Goal: Information Seeking & Learning: Find specific fact

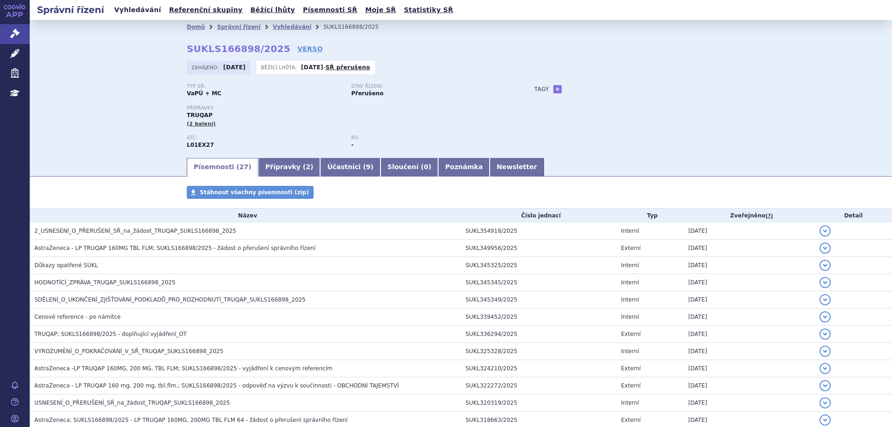
click at [144, 9] on link "Vyhledávání" at bounding box center [137, 10] width 52 height 13
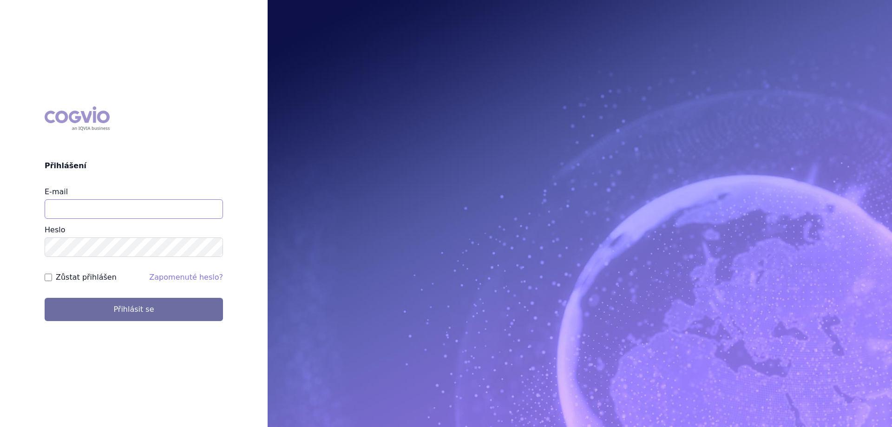
click at [73, 216] on input "E-mail" at bounding box center [134, 209] width 178 height 20
type input "jana.sipkova@vzp.cz"
click at [99, 278] on label "Zůstat přihlášen" at bounding box center [86, 277] width 61 height 11
click at [52, 278] on input "Zůstat přihlášen" at bounding box center [48, 277] width 7 height 7
checkbox input "true"
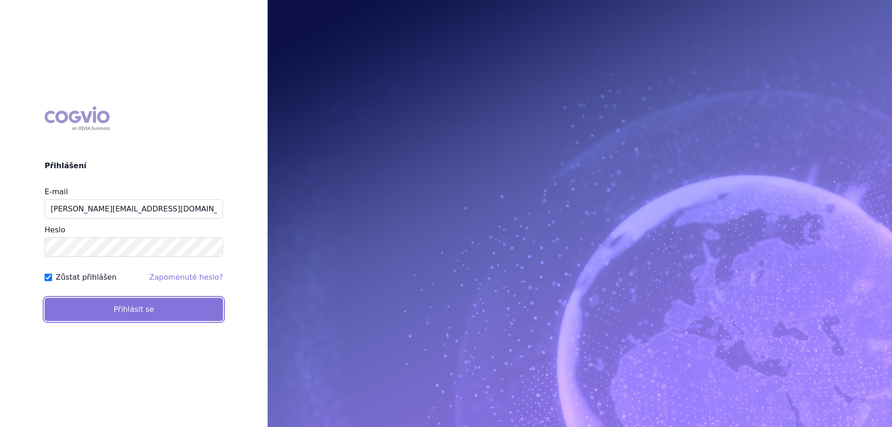
click at [101, 309] on button "Přihlásit se" at bounding box center [134, 309] width 178 height 23
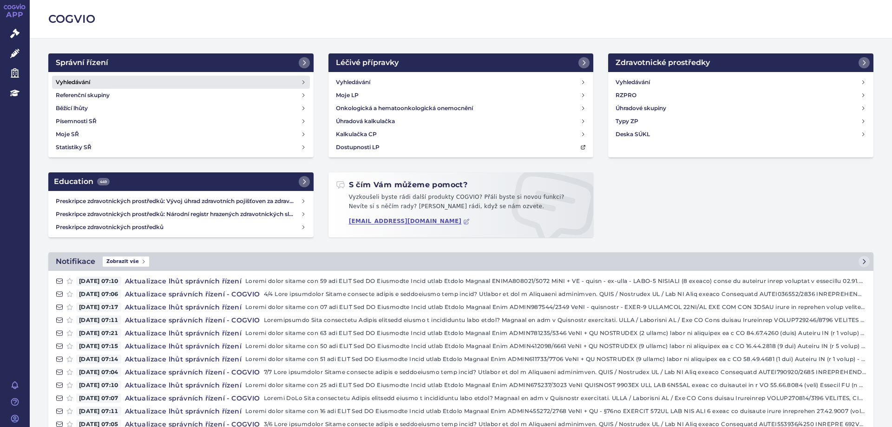
click at [72, 83] on h4 "Vyhledávání" at bounding box center [73, 82] width 34 height 9
click at [94, 85] on link "Vyhledávání" at bounding box center [181, 82] width 258 height 13
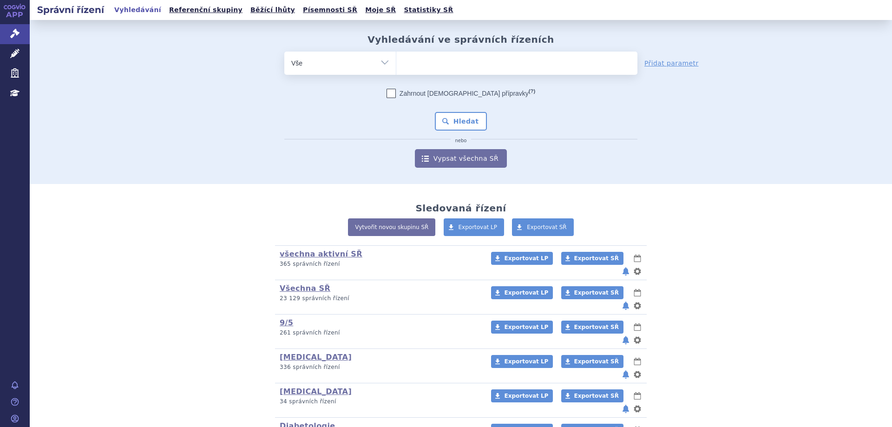
click at [455, 63] on ul at bounding box center [516, 62] width 241 height 20
click at [396, 63] on select at bounding box center [396, 62] width 0 height 23
type input "si"
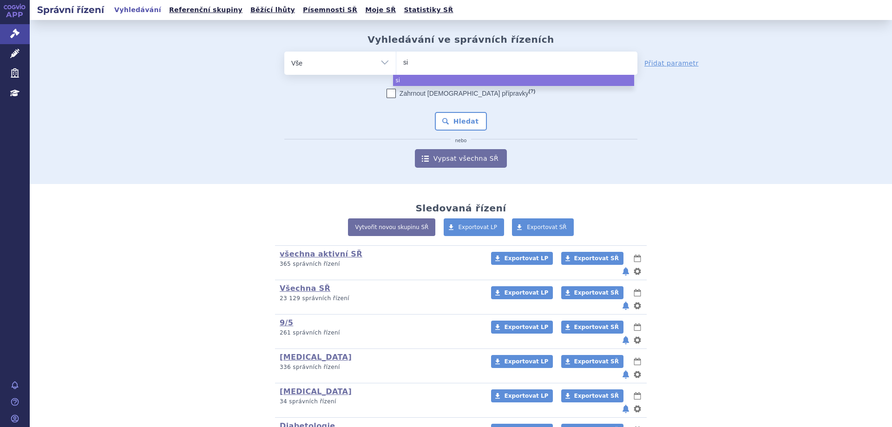
click at [455, 63] on ul "si" at bounding box center [516, 62] width 241 height 20
click at [396, 63] on select "si" at bounding box center [396, 62] width 0 height 23
select select "si"
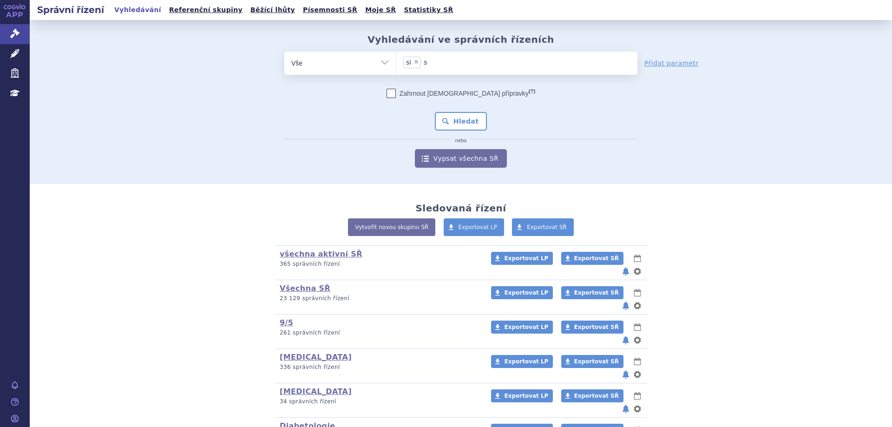
type input "s"
select select
type input "si"
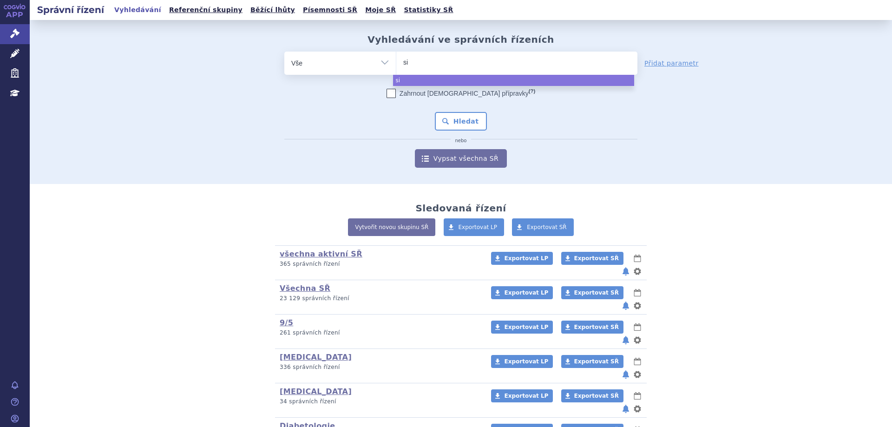
type input "sim"
type input "simpon"
type input "simponi"
select select "simponi"
click at [464, 121] on button "Hledat" at bounding box center [461, 121] width 52 height 19
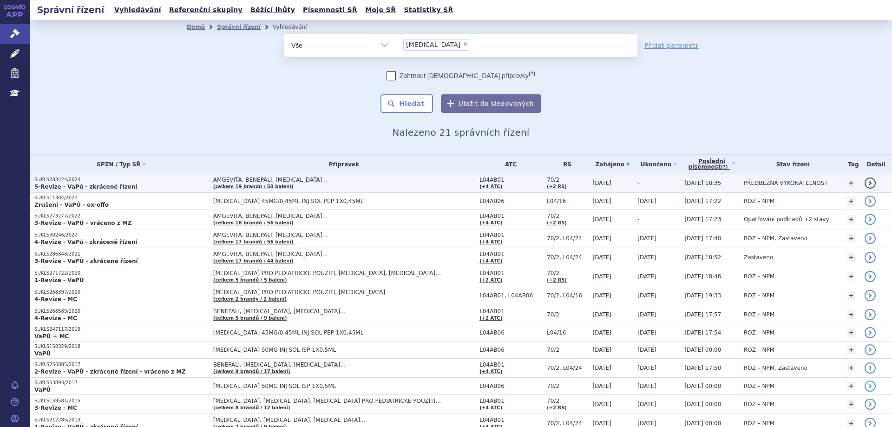
click at [63, 182] on p "SUKLS283424/2024" at bounding box center [121, 179] width 174 height 7
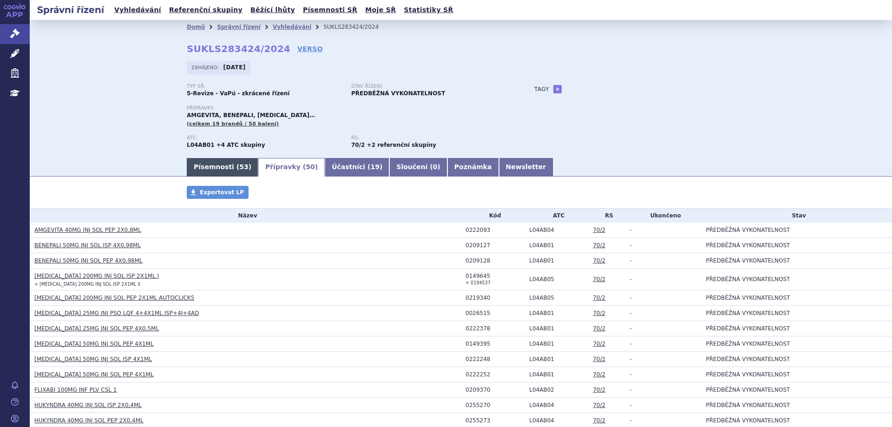
click at [199, 167] on link "Písemnosti ( 53 )" at bounding box center [223, 167] width 72 height 19
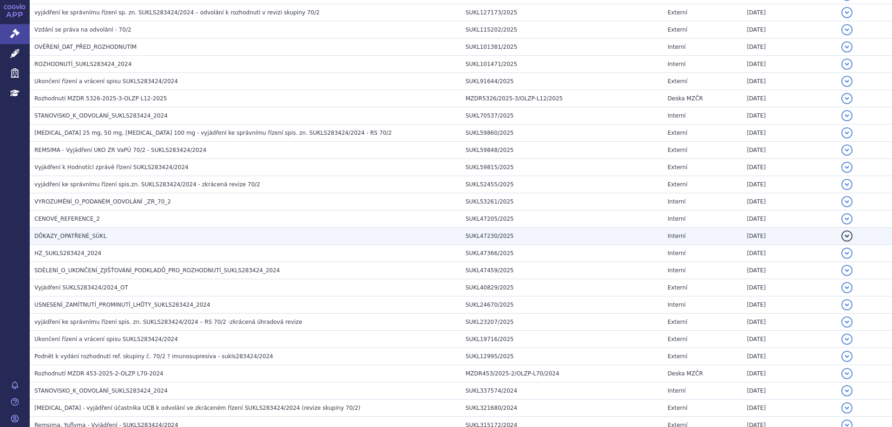
scroll to position [279, 0]
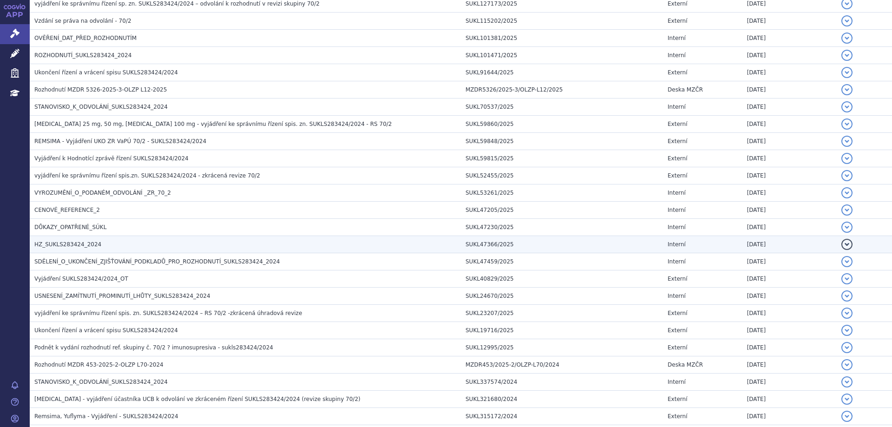
click at [66, 246] on span "HZ_SUKLS283424_2024" at bounding box center [67, 244] width 67 height 7
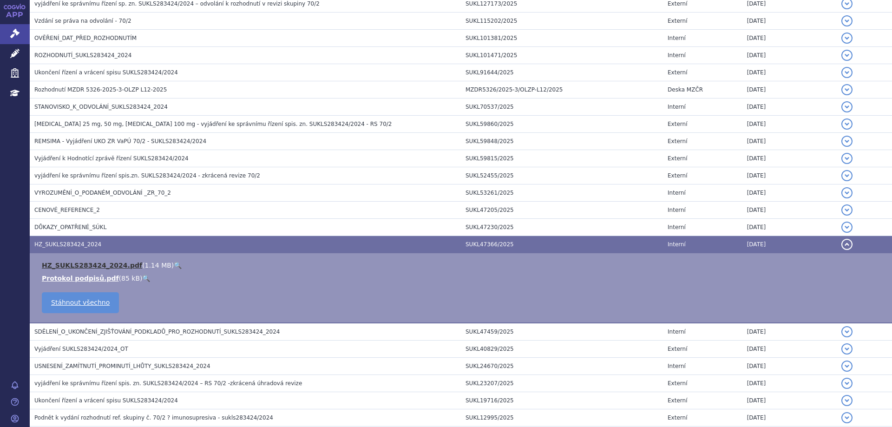
click at [78, 268] on link "HZ_SUKLS283424_2024.pdf" at bounding box center [92, 264] width 100 height 7
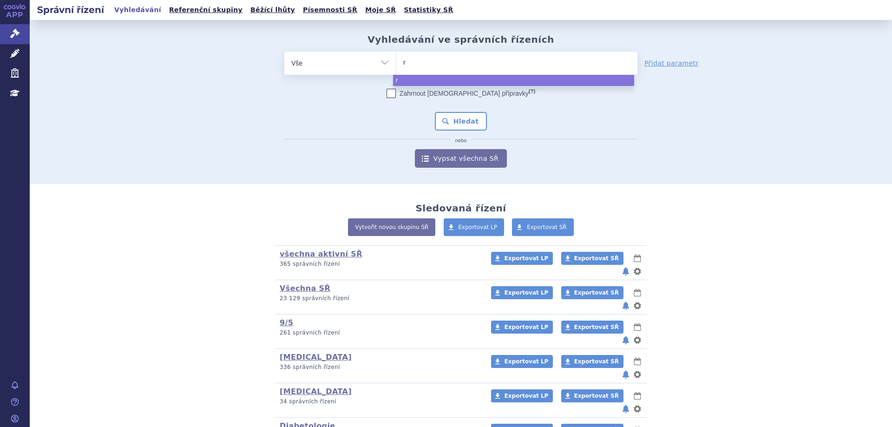
select select
type input "re"
type input "r"
type input "rem"
type input "remic"
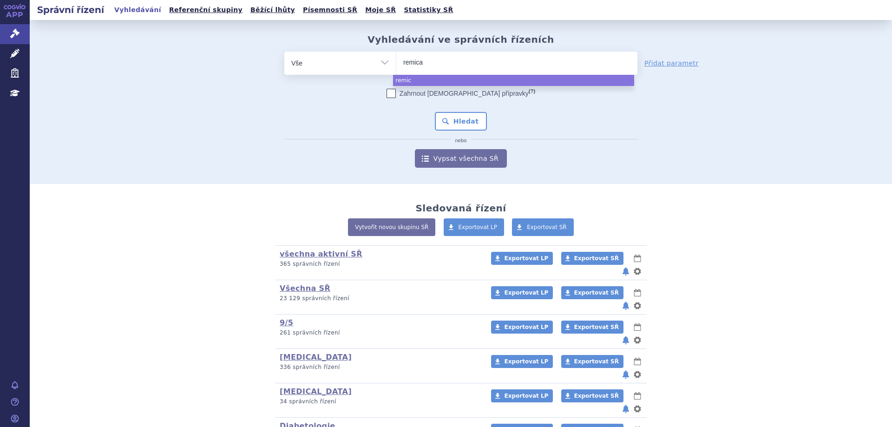
type input "remicad"
type input "[MEDICAL_DATA]"
select select "remicade"
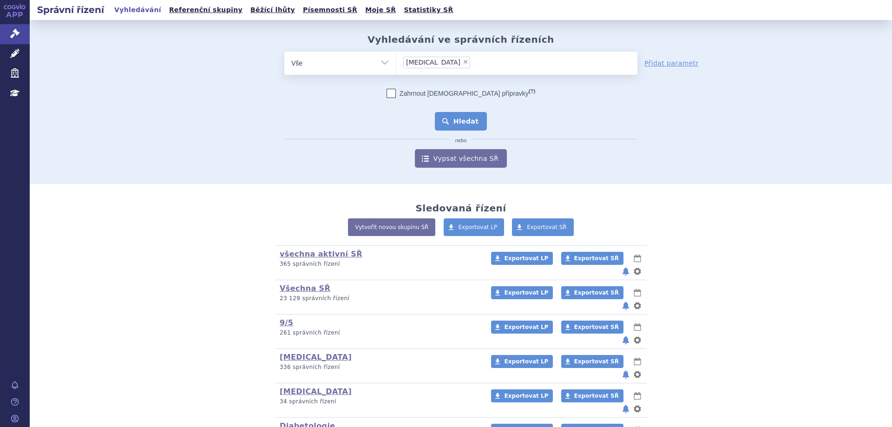
click at [456, 123] on button "Hledat" at bounding box center [461, 121] width 52 height 19
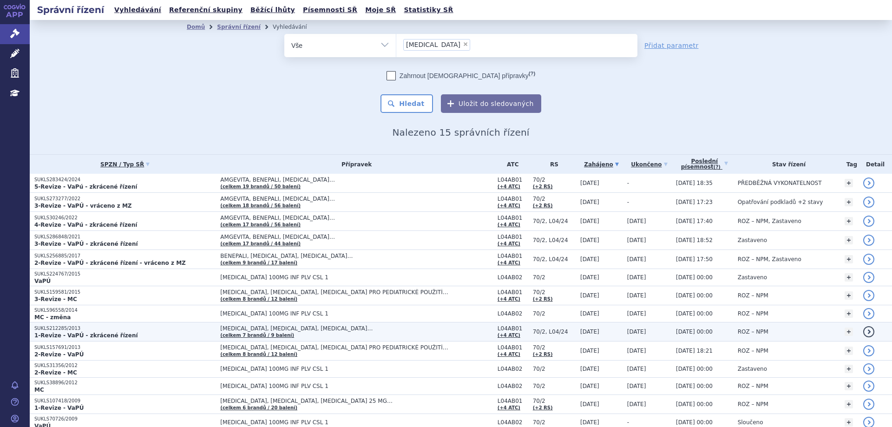
scroll to position [59, 0]
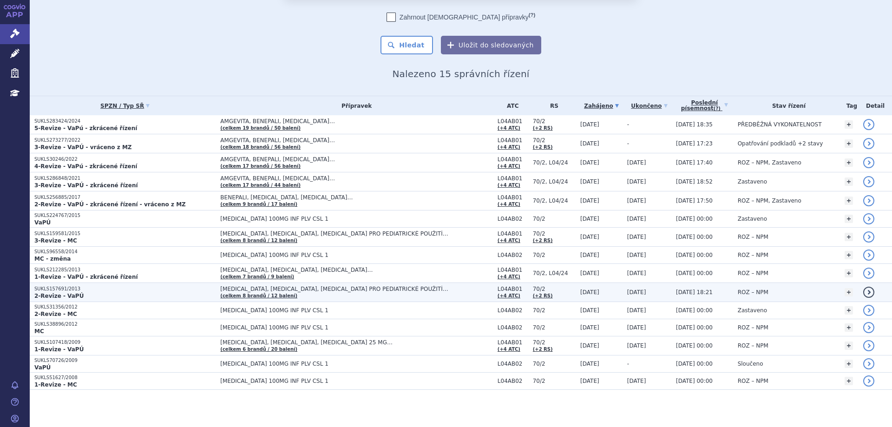
click at [52, 289] on p "SUKLS157691/2013" at bounding box center [124, 289] width 181 height 7
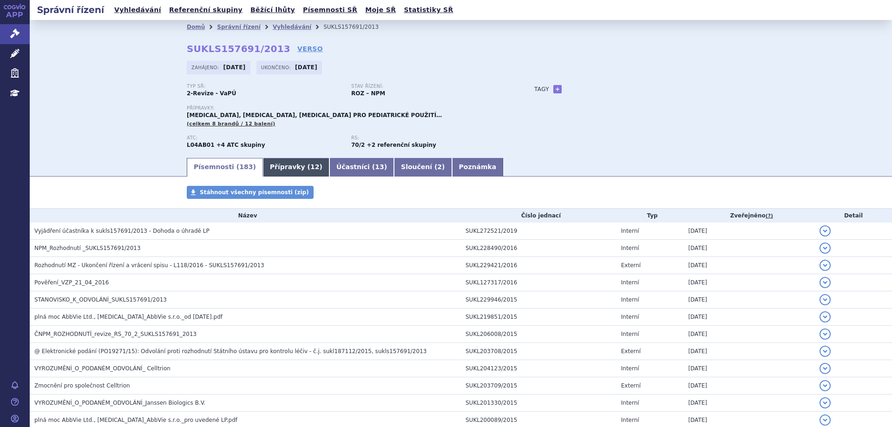
click at [263, 166] on link "Přípravky ( 12 )" at bounding box center [296, 167] width 66 height 19
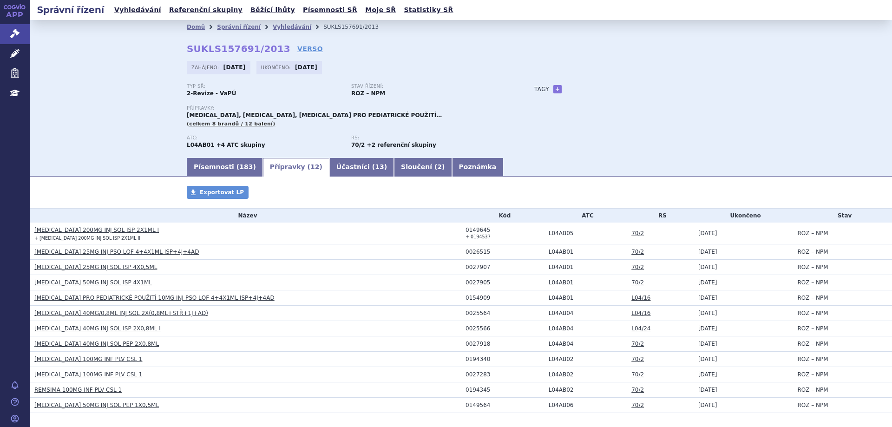
scroll to position [42, 0]
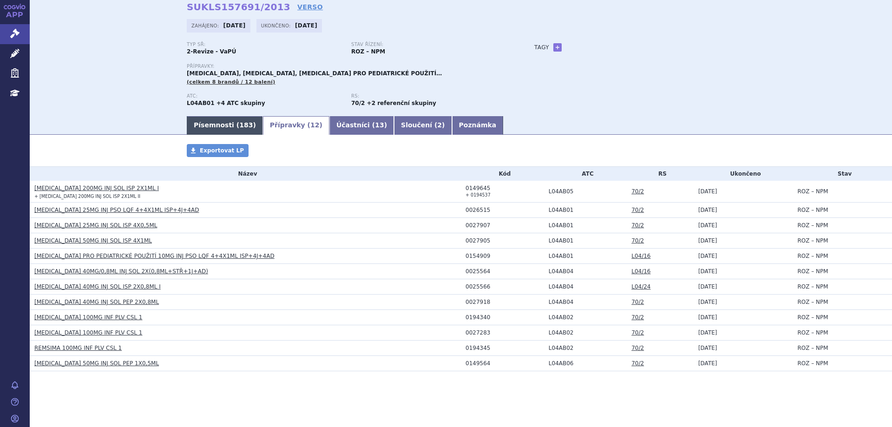
click at [195, 117] on link "Písemnosti ( 183 )" at bounding box center [225, 125] width 76 height 19
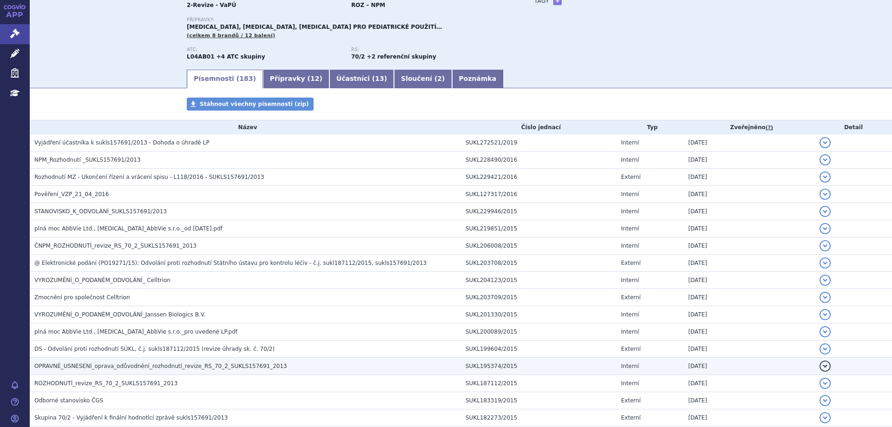
scroll to position [367, 0]
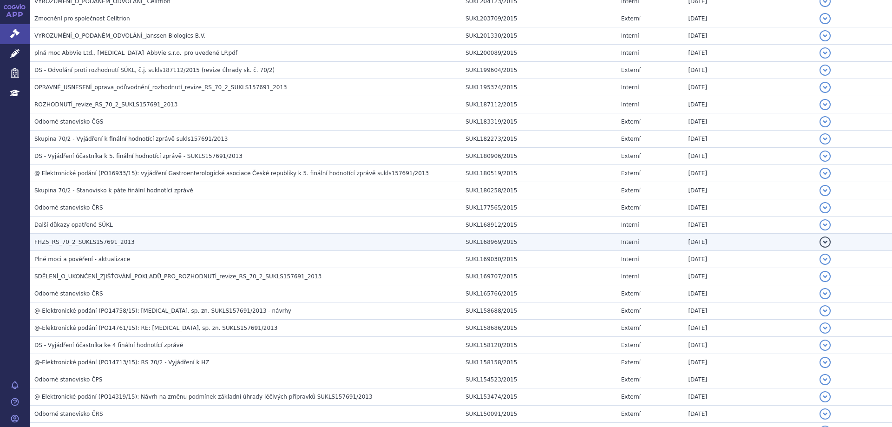
click at [98, 237] on td "FHZ5_RS_70_2_SUKLS157691_2013" at bounding box center [245, 242] width 431 height 17
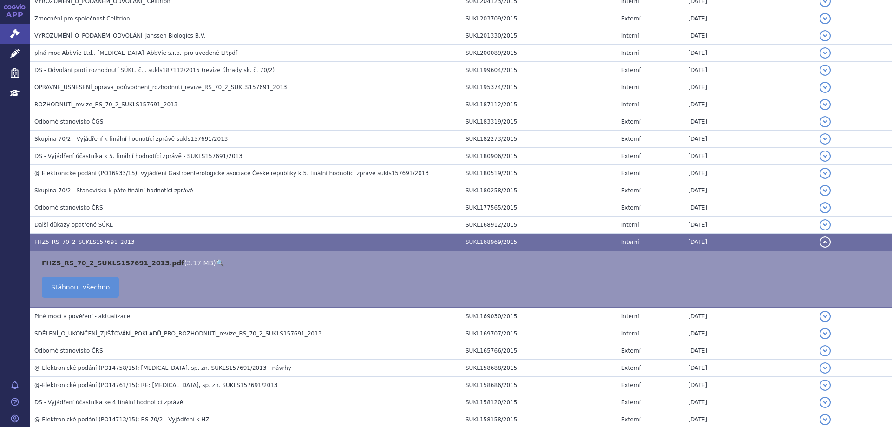
click at [101, 260] on link "FHZ5_RS_70_2_SUKLS157691_2013.pdf" at bounding box center [113, 262] width 142 height 7
